Goal: Entertainment & Leisure: Consume media (video, audio)

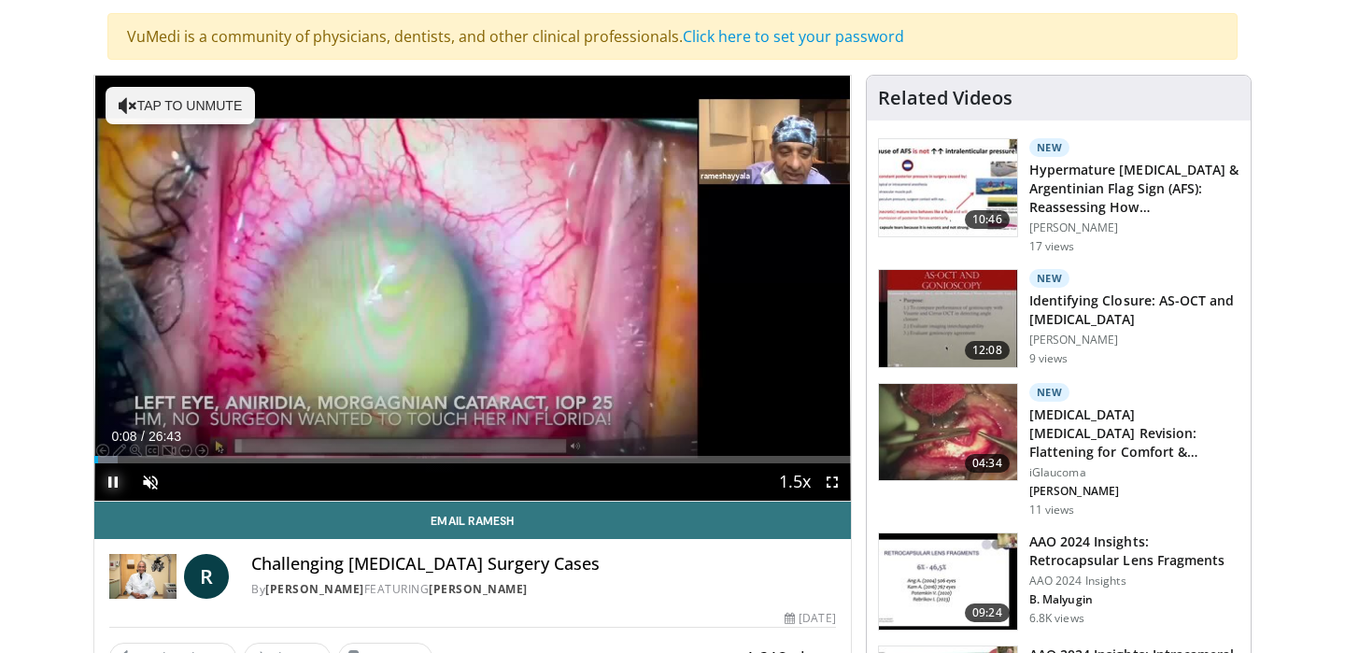
click at [121, 463] on span "Video Player" at bounding box center [112, 481] width 37 height 37
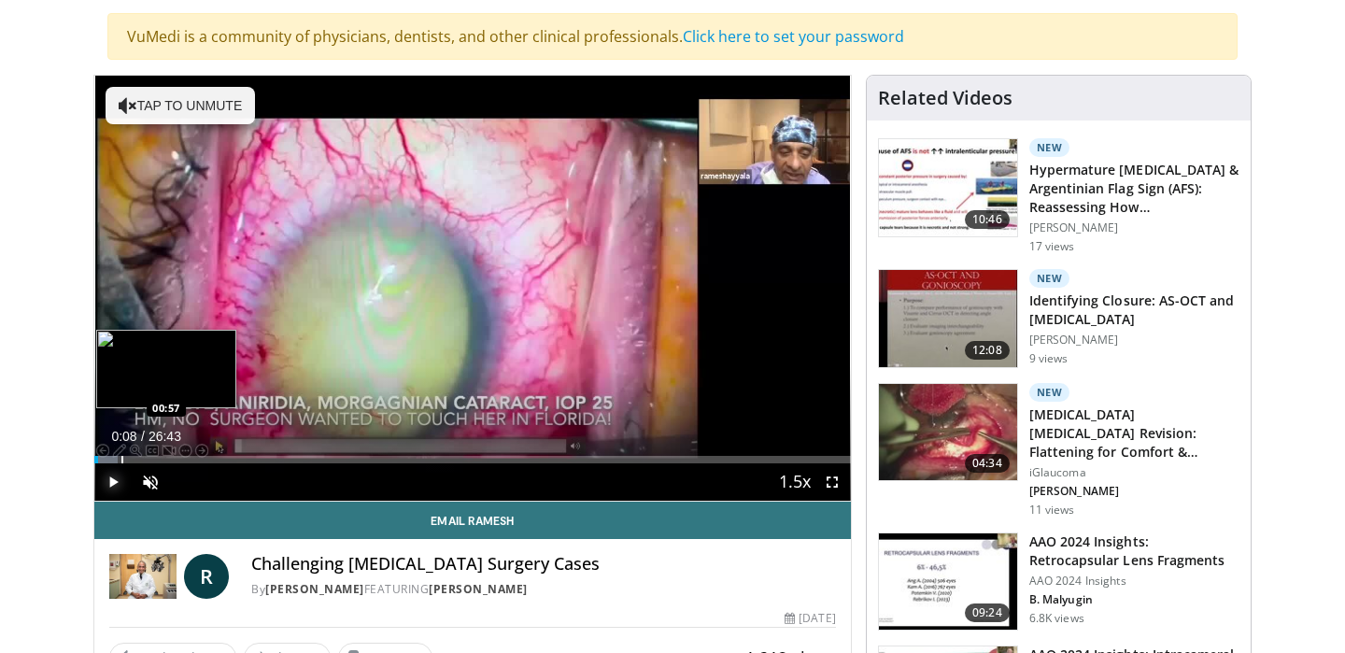
click at [121, 458] on div "Loaded : 3.09% 00:08 00:57" at bounding box center [472, 459] width 757 height 7
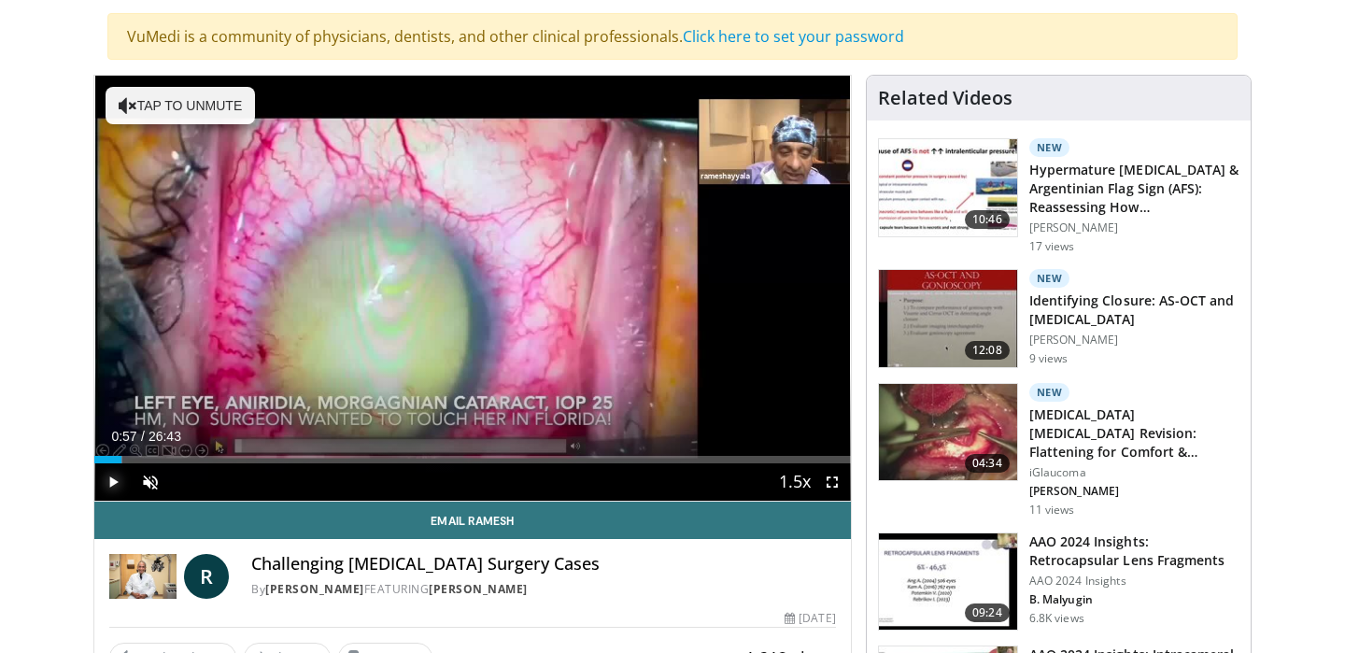
click at [119, 483] on span "Video Player" at bounding box center [112, 481] width 37 height 37
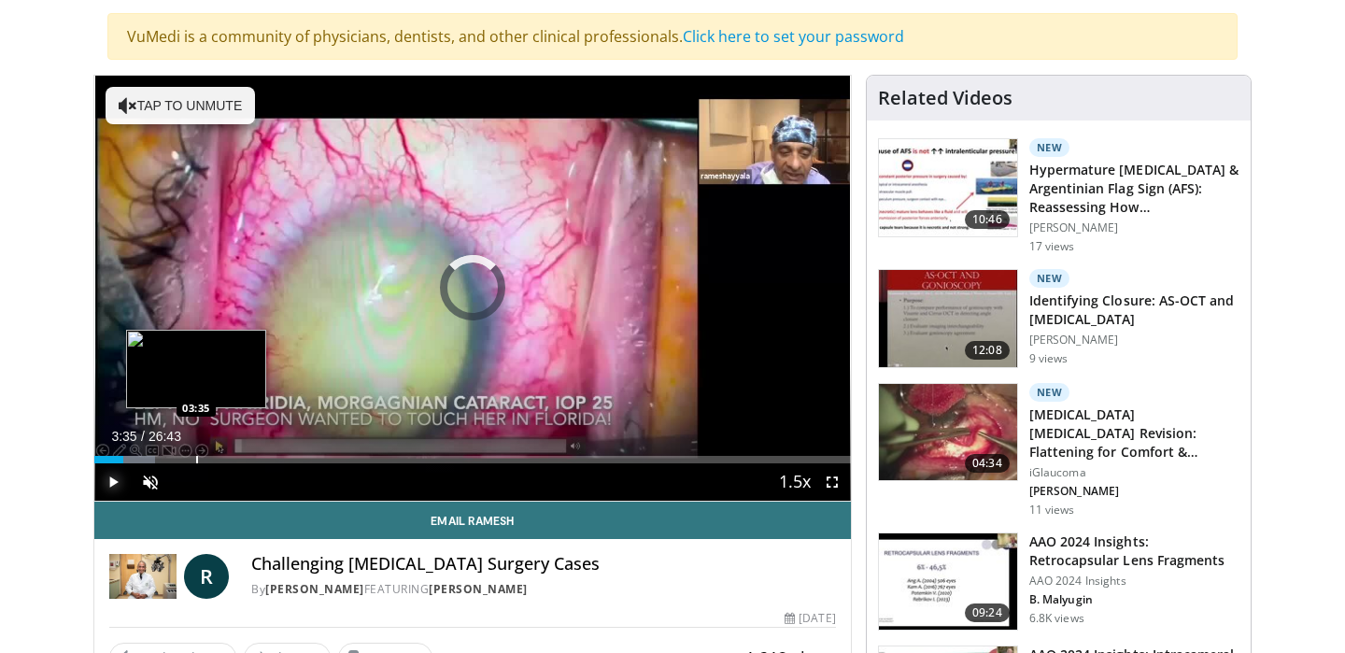
click at [196, 457] on div "Loaded : 8.04% 01:00 03:35" at bounding box center [472, 459] width 757 height 7
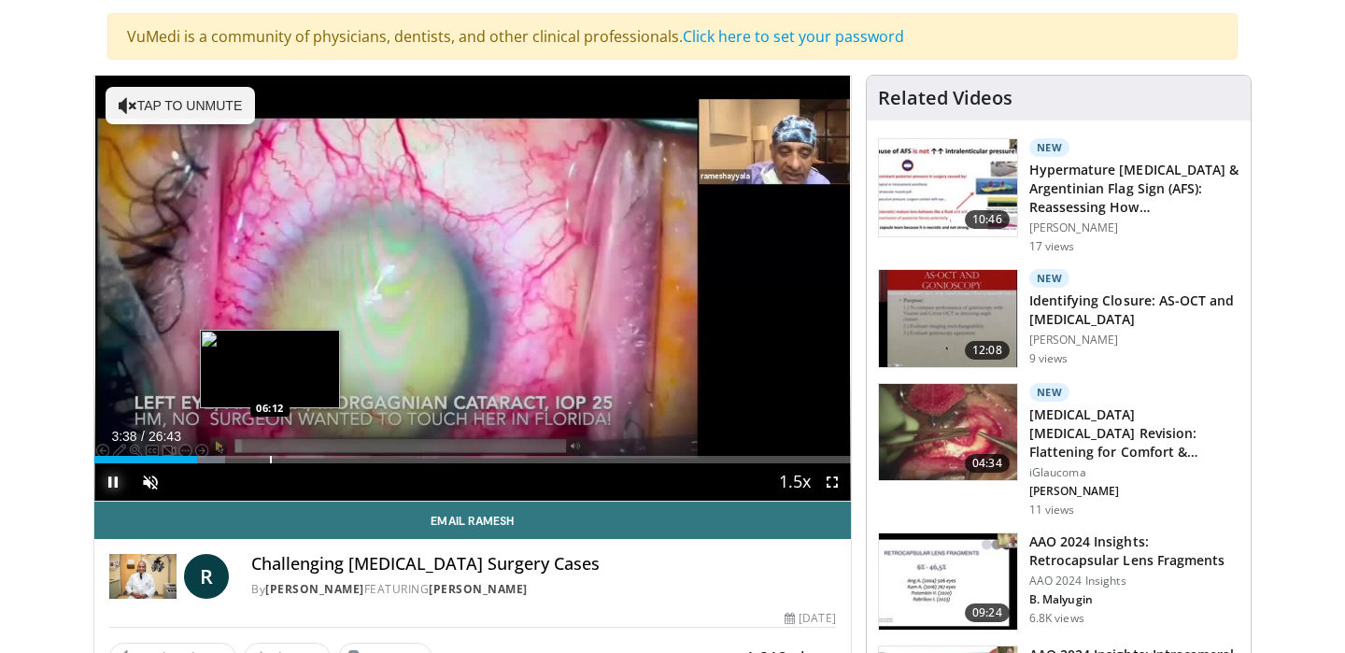
click at [270, 459] on div "Loaded : 17.32% 03:38 06:12" at bounding box center [472, 459] width 757 height 7
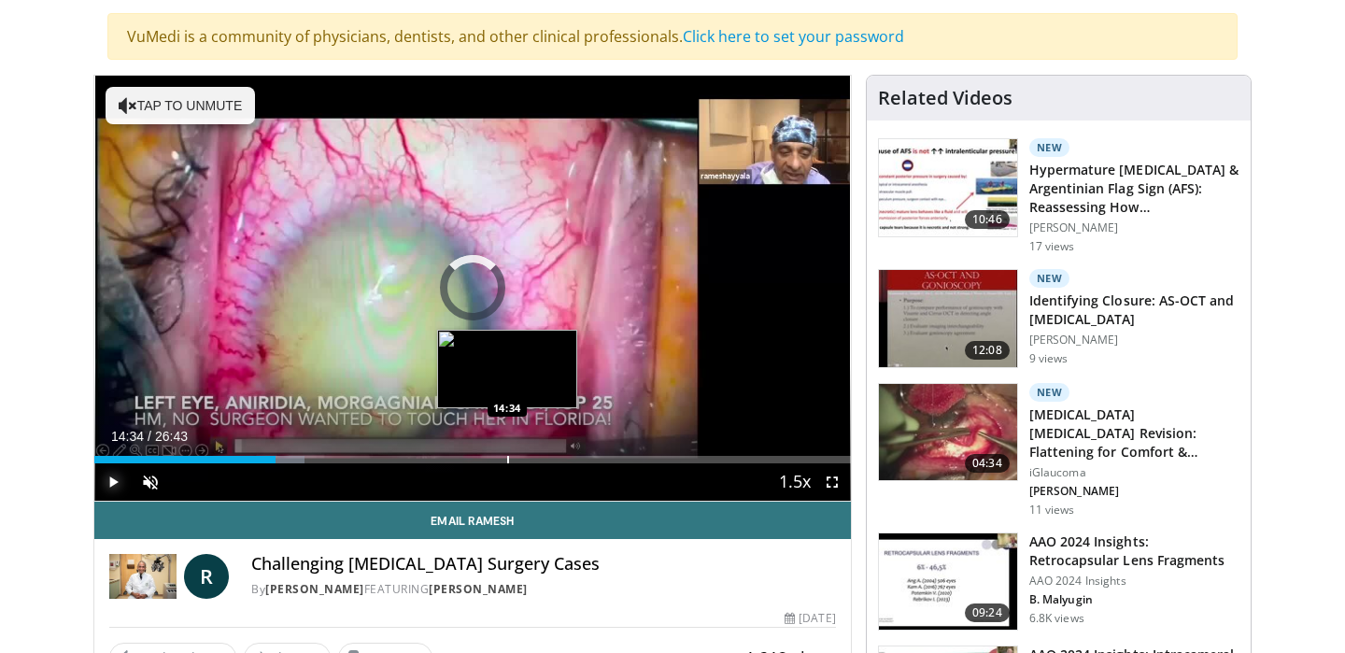
click at [507, 446] on div "Loaded : 27.84% 14:34 14:34" at bounding box center [472, 455] width 757 height 18
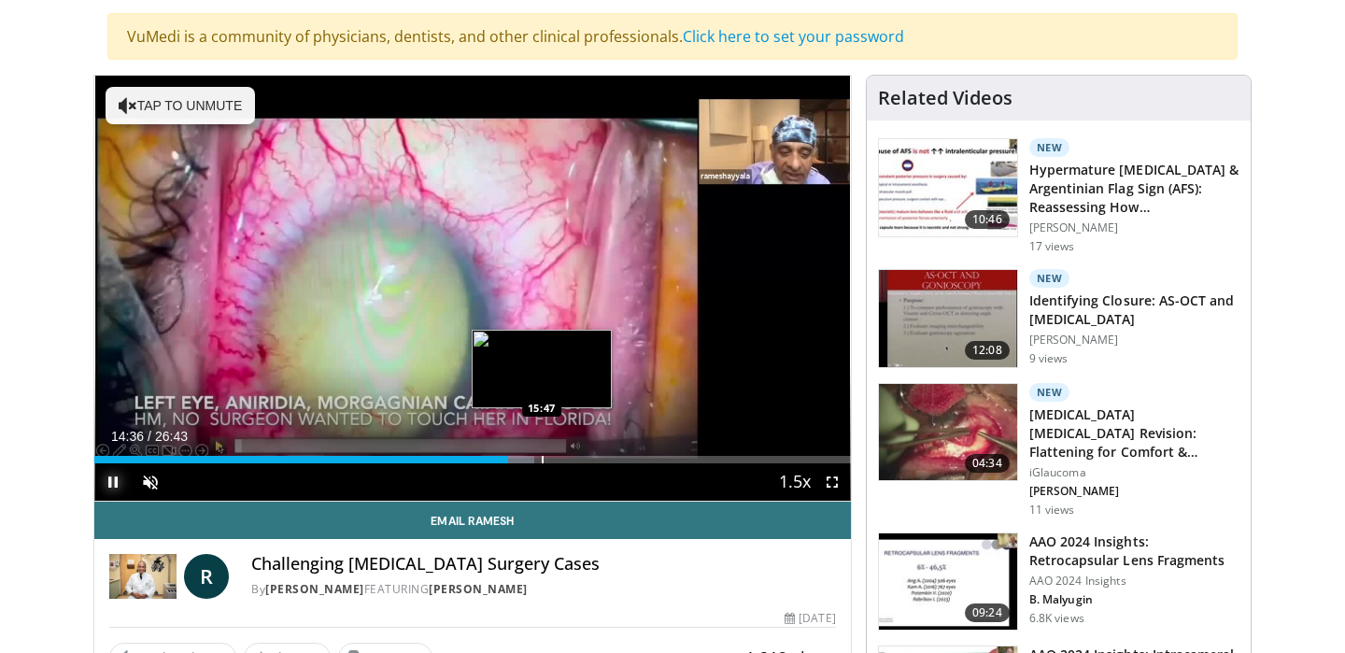
click at [542, 457] on div "Progress Bar" at bounding box center [543, 459] width 2 height 7
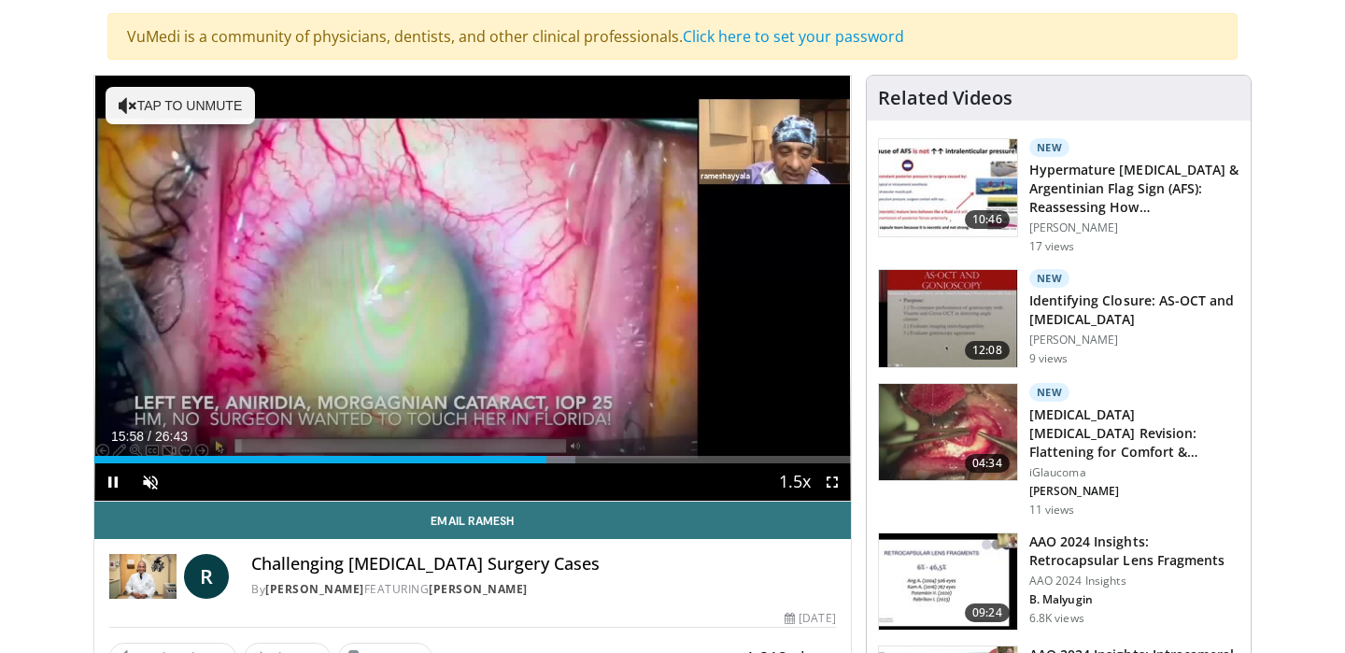
click at [561, 463] on div "Current Time 15:58 / Duration 26:43 Pause Skip Backward Skip Forward Unmute 0% …" at bounding box center [472, 481] width 757 height 37
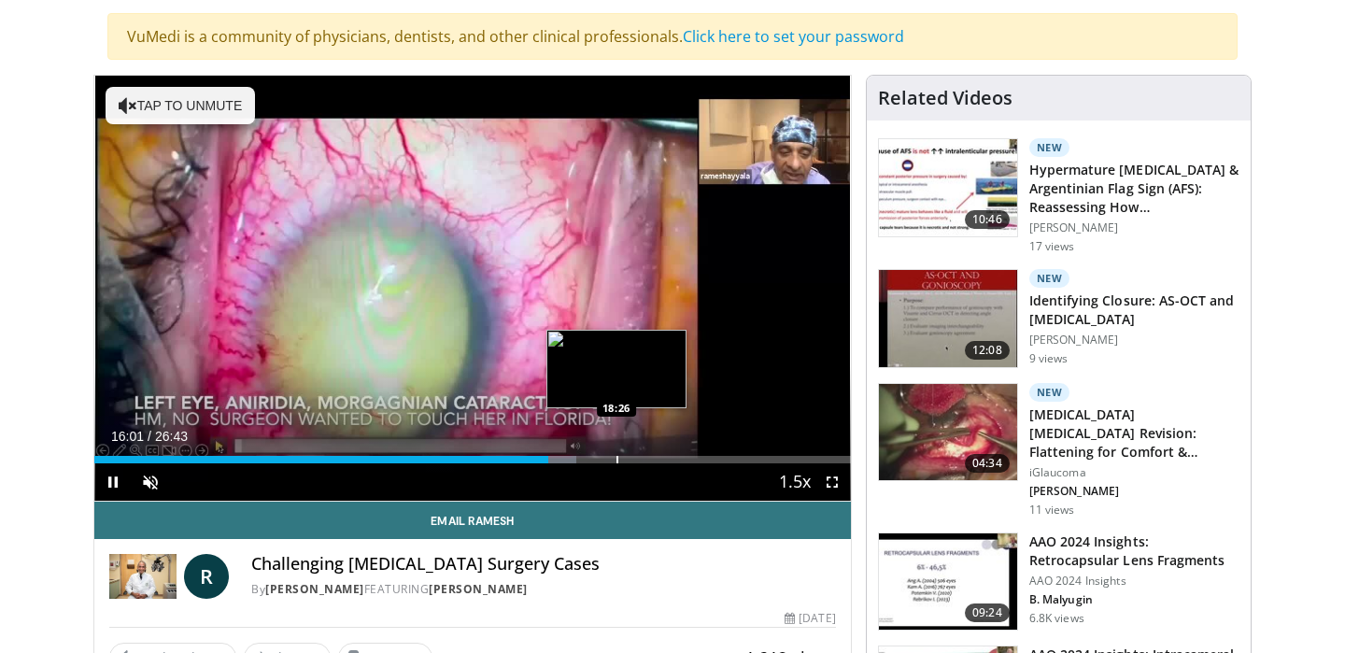
click at [616, 458] on div "Loaded : 63.74% 16:01 18:26" at bounding box center [472, 459] width 757 height 7
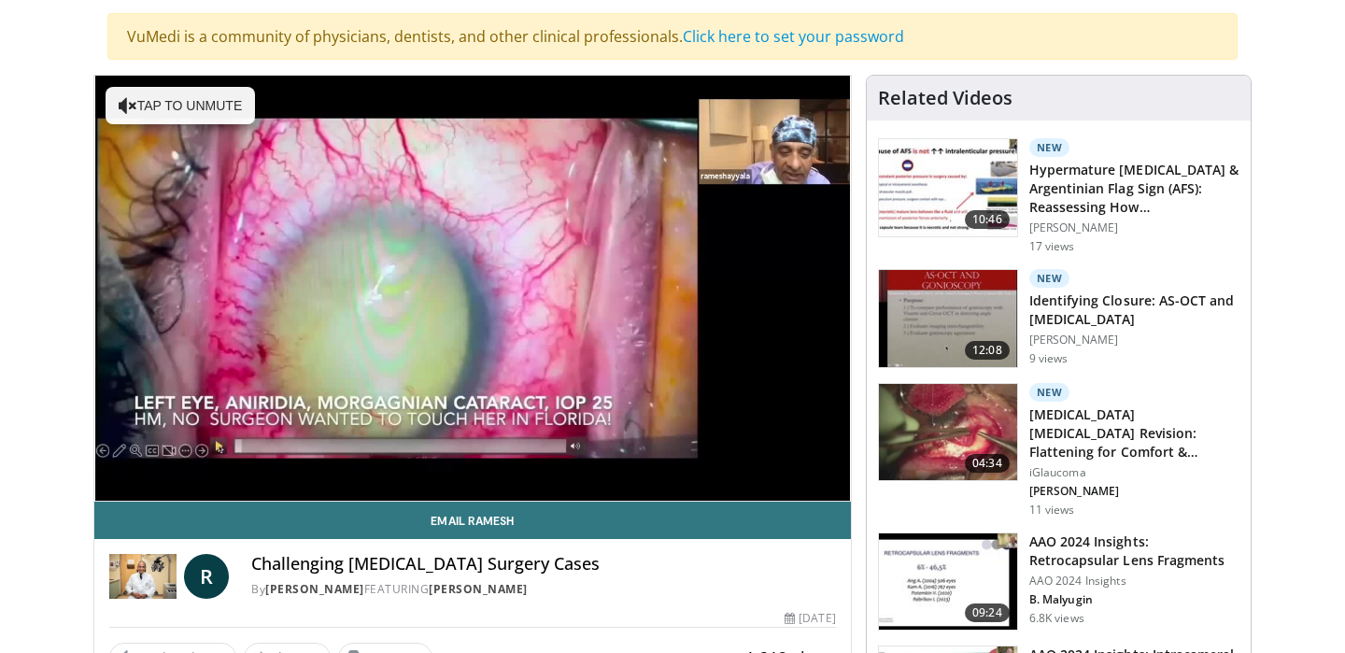
click at [689, 460] on div "10 seconds Tap to unmute" at bounding box center [472, 288] width 757 height 425
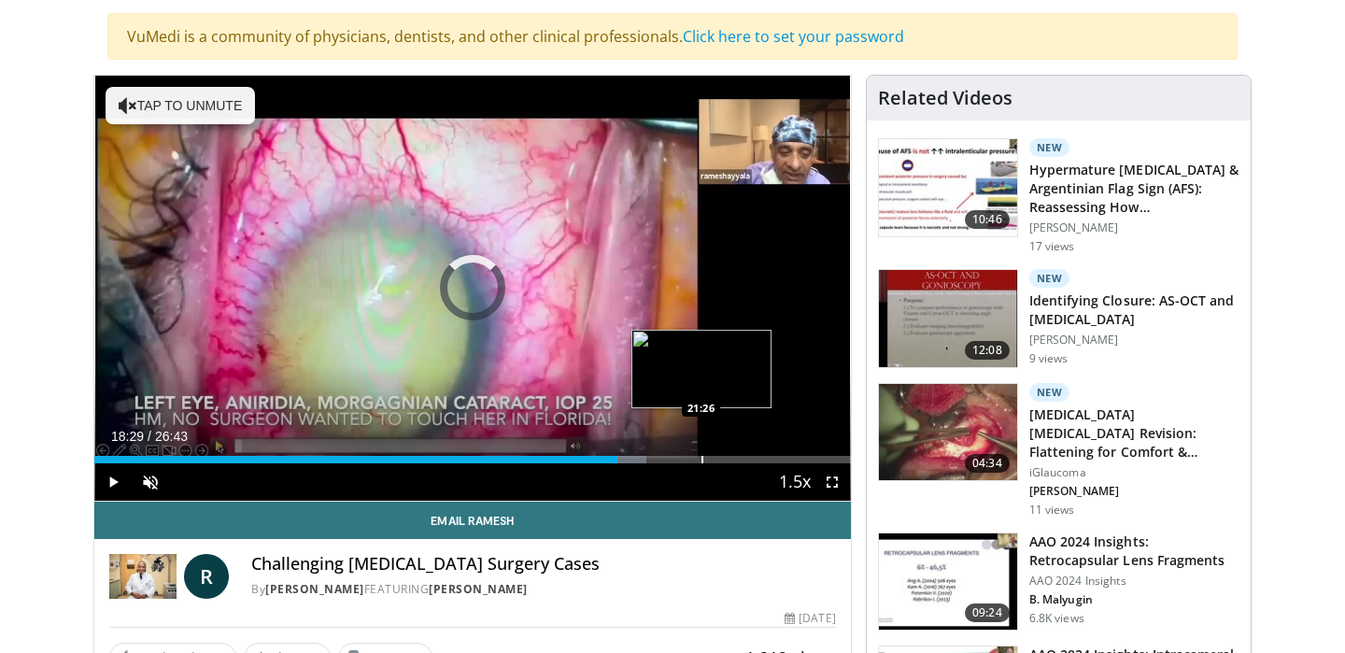
click at [701, 459] on div "Loaded : 72.99% 18:29 21:26" at bounding box center [472, 459] width 757 height 7
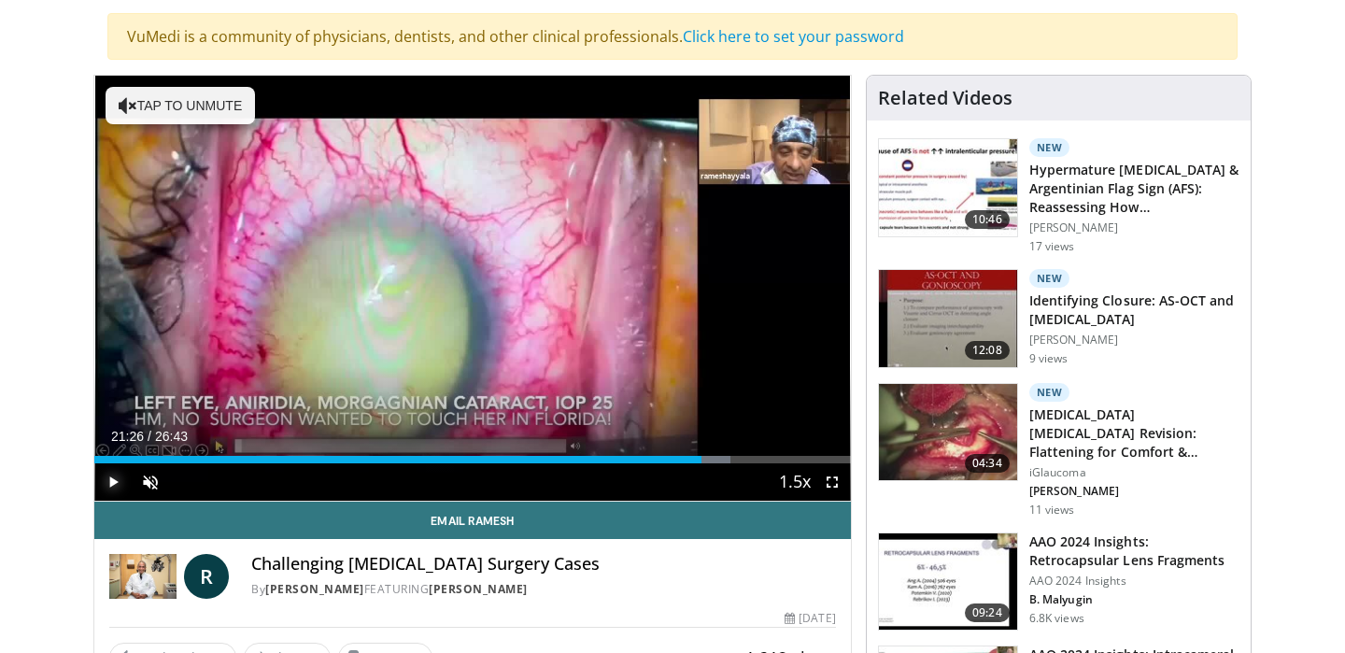
click at [116, 479] on span "Video Player" at bounding box center [112, 481] width 37 height 37
click at [729, 460] on div "Progress Bar" at bounding box center [722, 459] width 46 height 7
click at [743, 460] on div "Progress Bar" at bounding box center [744, 459] width 2 height 7
click at [770, 458] on div "Loaded : 90.35% 23:01 23:50" at bounding box center [472, 459] width 757 height 7
click at [798, 456] on div "Progress Bar" at bounding box center [799, 459] width 2 height 7
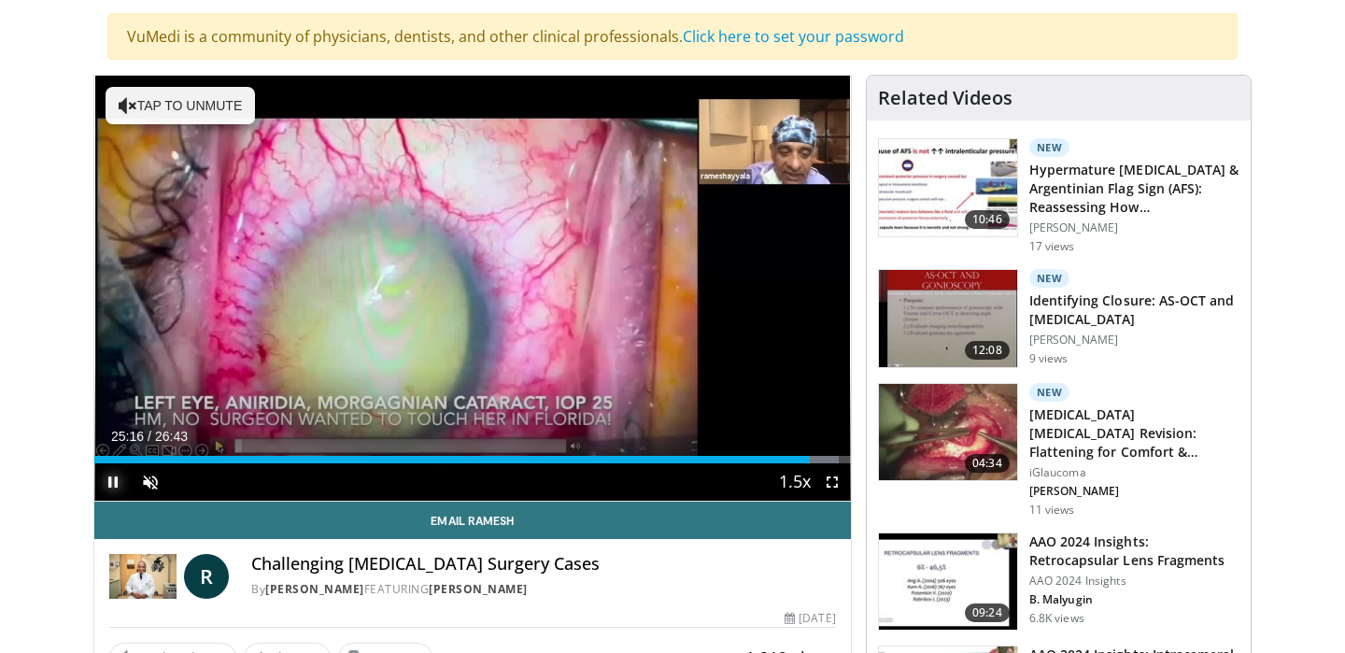
click at [119, 482] on span "Video Player" at bounding box center [112, 481] width 37 height 37
